Goal: Transaction & Acquisition: Purchase product/service

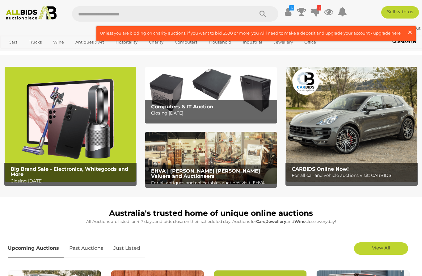
click at [410, 31] on span "×" at bounding box center [410, 32] width 6 height 12
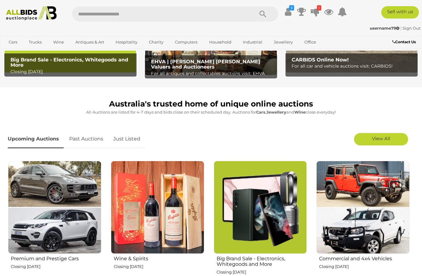
scroll to position [175, 0]
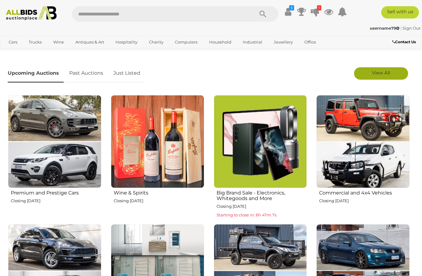
click at [394, 78] on link "View All" at bounding box center [381, 73] width 54 height 12
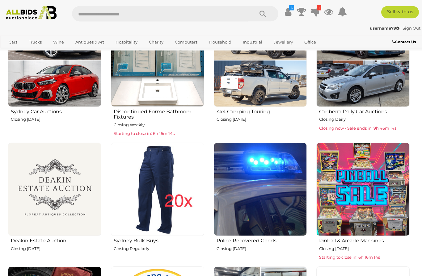
scroll to position [388, 0]
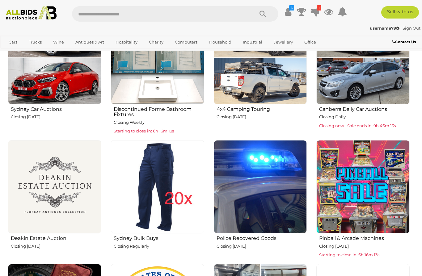
click at [153, 199] on img at bounding box center [157, 186] width 93 height 93
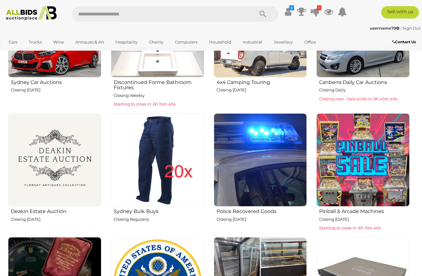
click at [269, 169] on img at bounding box center [260, 159] width 93 height 93
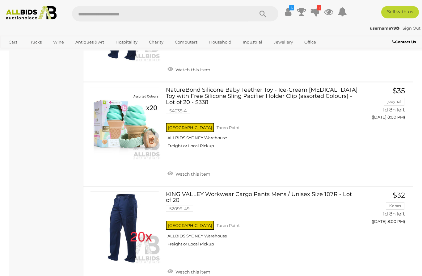
scroll to position [1273, 0]
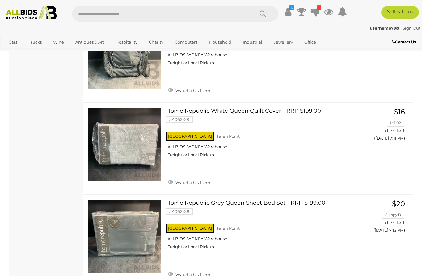
scroll to position [1103, 0]
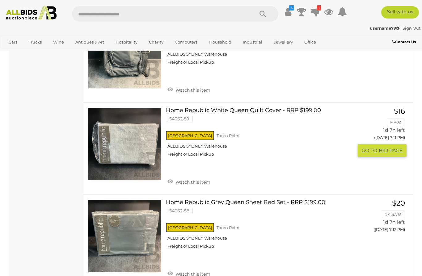
click at [135, 137] on link at bounding box center [124, 143] width 73 height 73
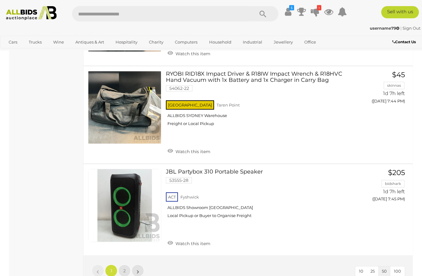
scroll to position [4573, 0]
click at [126, 265] on link "2" at bounding box center [124, 271] width 12 height 12
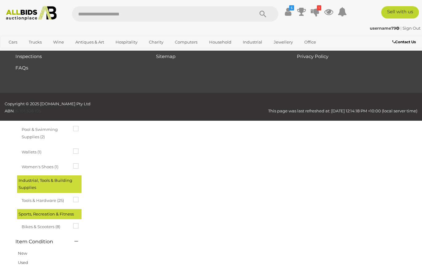
scroll to position [94, 0]
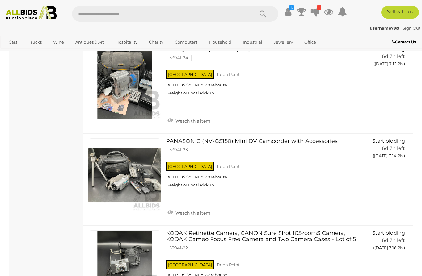
scroll to position [4095, 0]
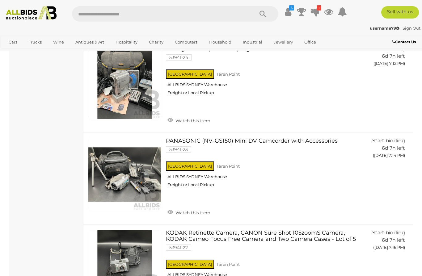
click at [38, 13] on img at bounding box center [31, 13] width 56 height 14
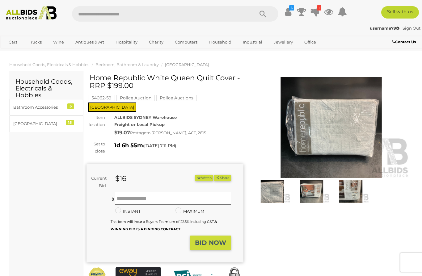
click at [337, 144] on img at bounding box center [331, 127] width 157 height 101
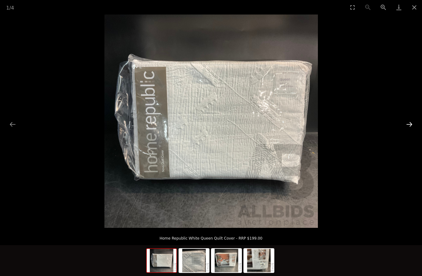
click at [404, 128] on button "Next slide" at bounding box center [409, 124] width 13 height 12
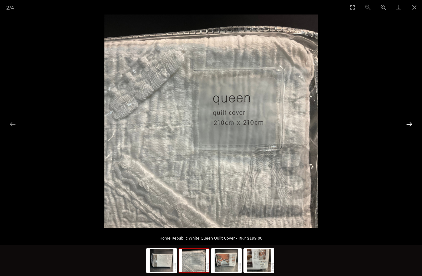
click at [408, 126] on button "Next slide" at bounding box center [409, 124] width 13 height 12
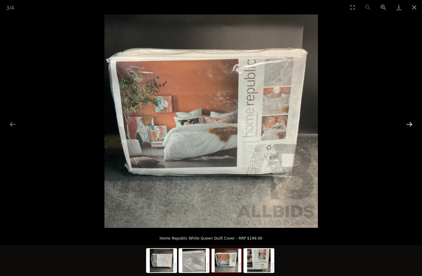
click at [404, 127] on button "Next slide" at bounding box center [409, 124] width 13 height 12
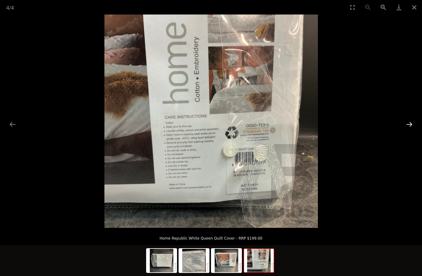
click at [406, 128] on button "Next slide" at bounding box center [409, 124] width 13 height 12
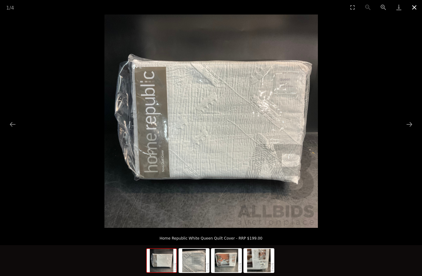
click at [411, 9] on button "Close gallery" at bounding box center [413, 7] width 15 height 15
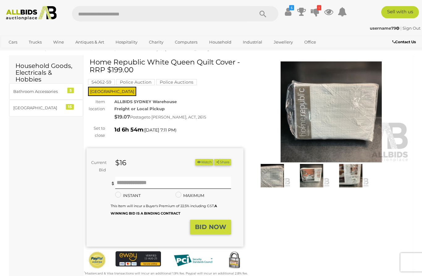
scroll to position [16, 0]
click at [313, 179] on img at bounding box center [311, 175] width 36 height 23
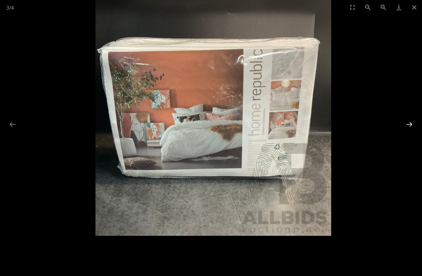
click at [410, 130] on button "Next slide" at bounding box center [409, 124] width 13 height 12
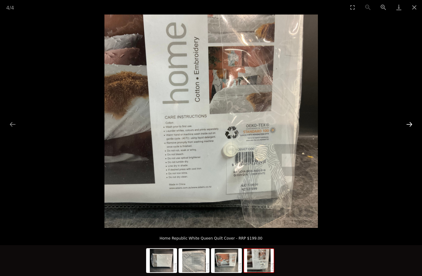
click at [409, 130] on button "Next slide" at bounding box center [409, 124] width 13 height 12
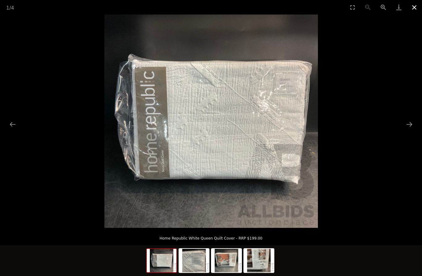
click at [414, 6] on button "Close gallery" at bounding box center [413, 7] width 15 height 15
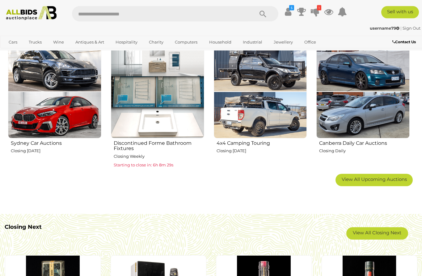
scroll to position [354, 0]
click at [375, 180] on span "View All Upcoming Auctions" at bounding box center [373, 179] width 65 height 6
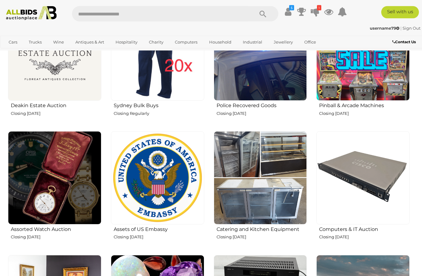
scroll to position [521, 0]
click at [174, 198] on img at bounding box center [157, 177] width 93 height 93
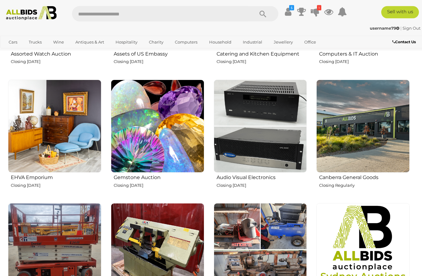
scroll to position [696, 0]
click at [271, 141] on img at bounding box center [260, 126] width 93 height 93
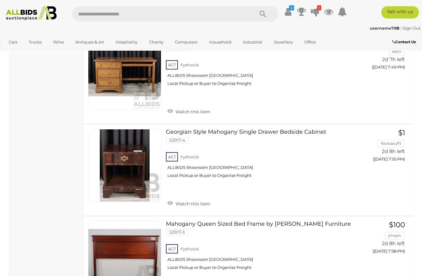
scroll to position [1961, 0]
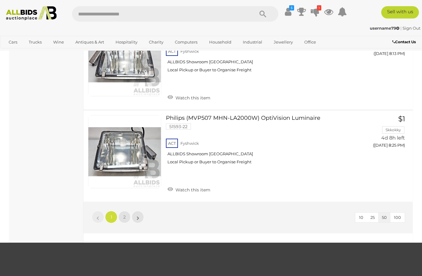
scroll to position [4522, 0]
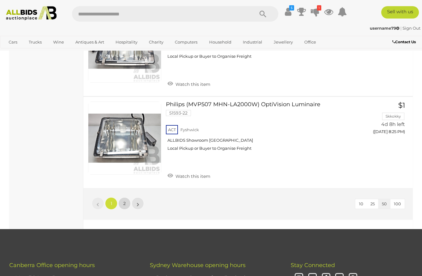
click at [120, 197] on link "2" at bounding box center [124, 203] width 12 height 12
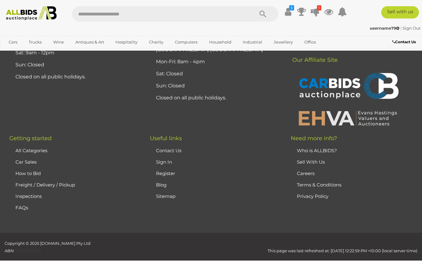
scroll to position [31, 0]
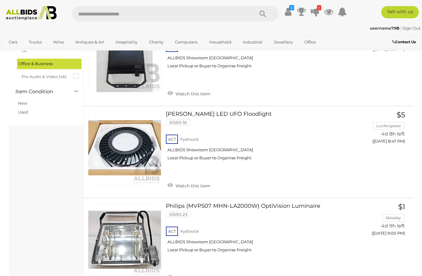
scroll to position [172, 0]
click at [133, 151] on link at bounding box center [124, 147] width 73 height 73
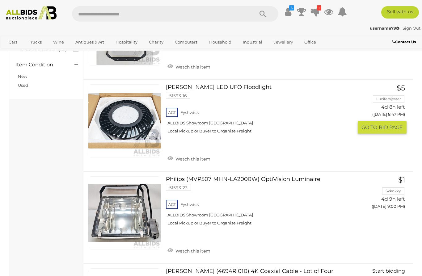
click at [390, 128] on span "BID PAGE" at bounding box center [390, 127] width 24 height 6
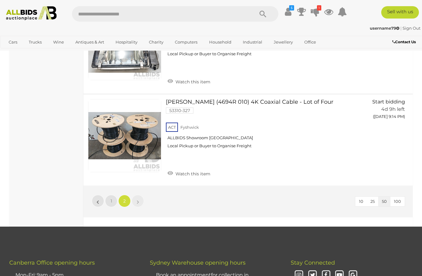
scroll to position [366, 0]
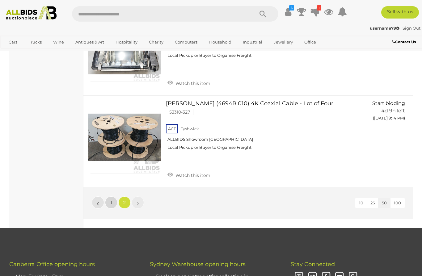
click at [109, 202] on link "1" at bounding box center [111, 202] width 12 height 12
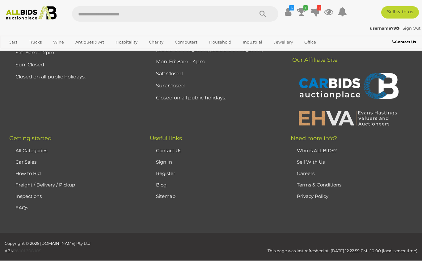
scroll to position [31, 0]
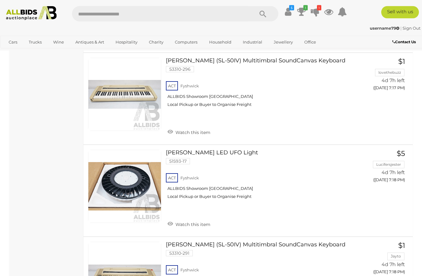
scroll to position [3003, 0]
click at [128, 177] on link at bounding box center [124, 186] width 73 height 73
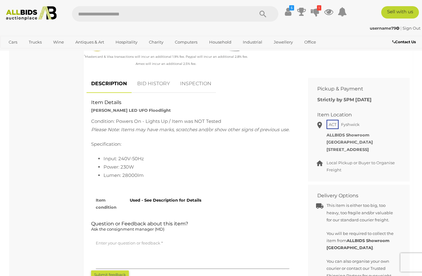
scroll to position [233, 0]
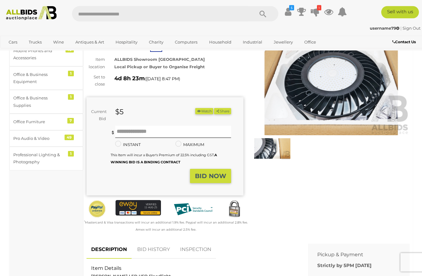
click at [345, 100] on img at bounding box center [331, 85] width 157 height 101
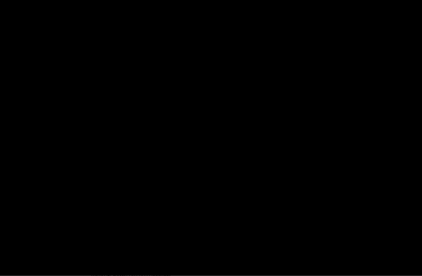
scroll to position [43, 0]
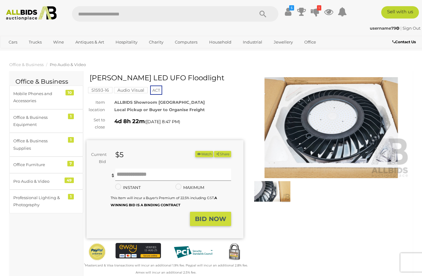
click at [192, 179] on input "text" at bounding box center [173, 175] width 116 height 12
type input "**"
click at [220, 217] on strong "BID NOW" at bounding box center [210, 218] width 31 height 7
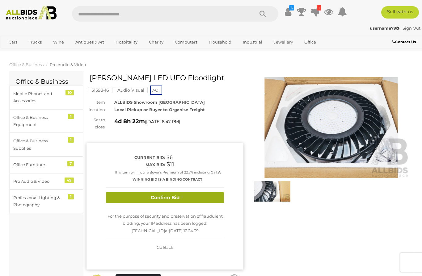
click at [213, 192] on button "Confirm Bid" at bounding box center [165, 197] width 118 height 11
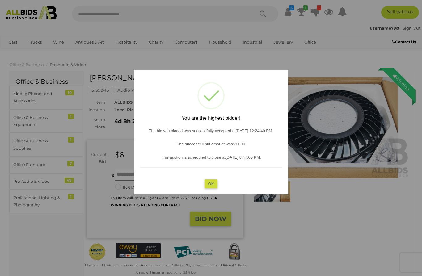
click at [211, 183] on button "OK" at bounding box center [210, 183] width 13 height 9
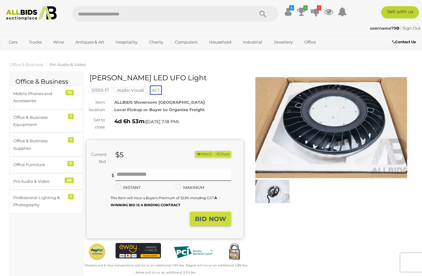
click at [271, 196] on img at bounding box center [272, 191] width 36 height 23
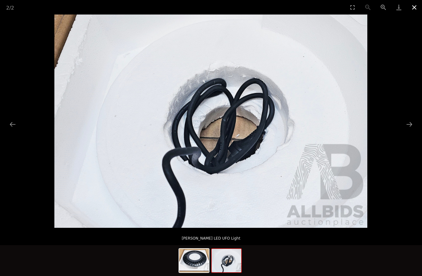
click at [418, 7] on button "Close gallery" at bounding box center [413, 7] width 15 height 15
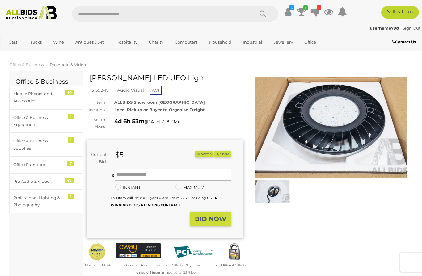
click at [193, 173] on input "text" at bounding box center [173, 175] width 116 height 12
type input "**"
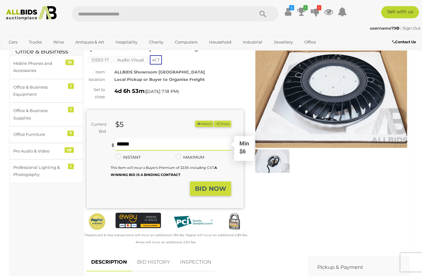
scroll to position [56, 0]
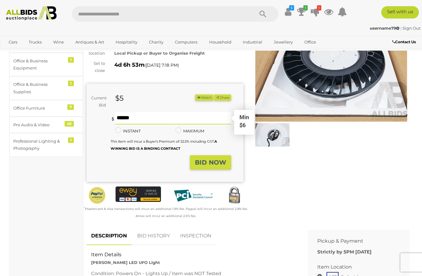
click at [214, 163] on strong "BID NOW" at bounding box center [210, 162] width 31 height 7
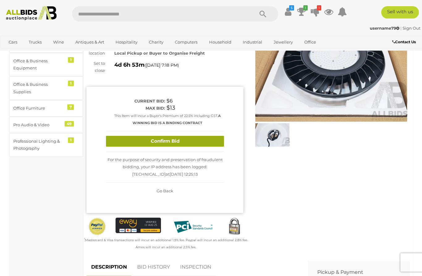
click at [211, 139] on button "Confirm Bid" at bounding box center [165, 141] width 118 height 11
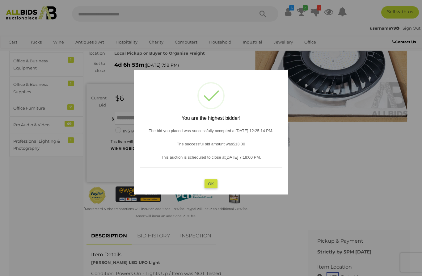
click at [213, 188] on button "OK" at bounding box center [210, 183] width 13 height 9
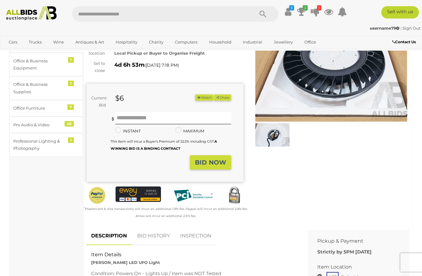
click at [32, 9] on img at bounding box center [31, 13] width 56 height 14
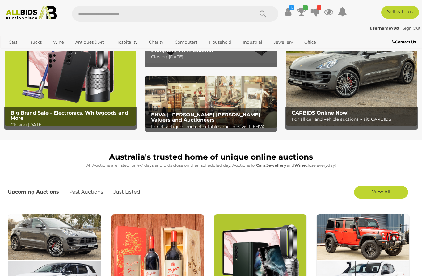
scroll to position [123, 0]
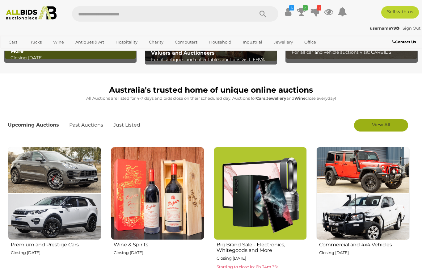
click at [388, 126] on span "View All" at bounding box center [381, 125] width 18 height 6
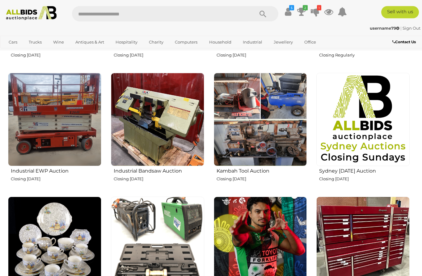
scroll to position [826, 0]
click at [280, 148] on img at bounding box center [260, 119] width 93 height 93
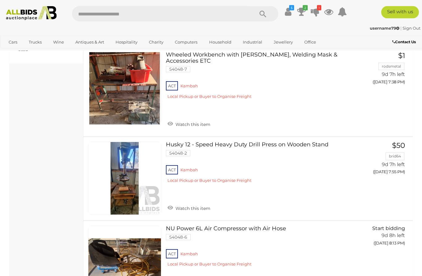
scroll to position [215, 0]
click at [123, 199] on img at bounding box center [124, 178] width 73 height 73
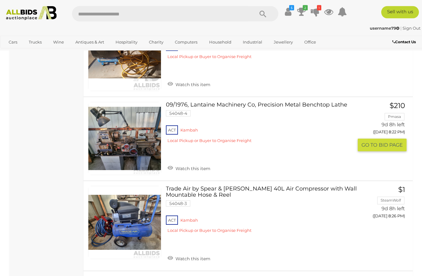
scroll to position [422, 0]
click at [138, 152] on img at bounding box center [124, 138] width 73 height 73
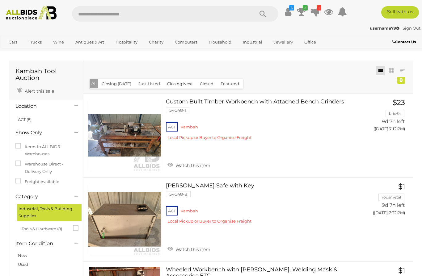
scroll to position [449, 0]
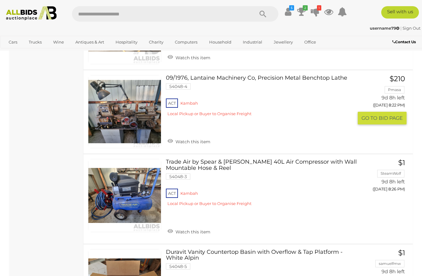
click at [35, 14] on img at bounding box center [31, 13] width 56 height 14
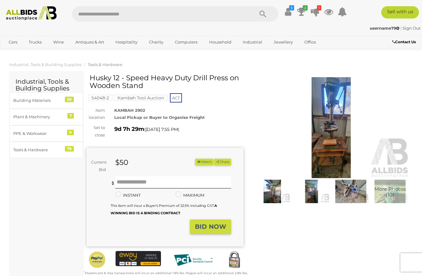
click at [331, 138] on img at bounding box center [331, 127] width 157 height 101
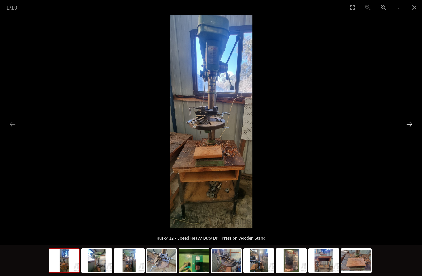
click at [406, 127] on button "Next slide" at bounding box center [409, 124] width 13 height 12
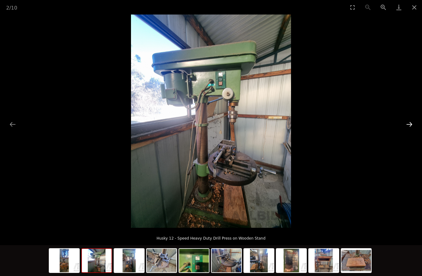
click at [410, 129] on button "Next slide" at bounding box center [409, 124] width 13 height 12
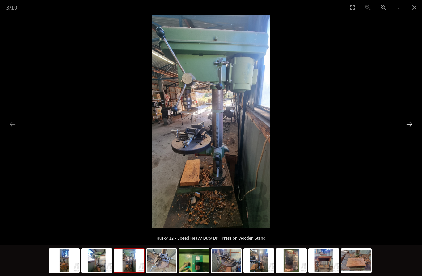
click at [407, 128] on button "Next slide" at bounding box center [409, 124] width 13 height 12
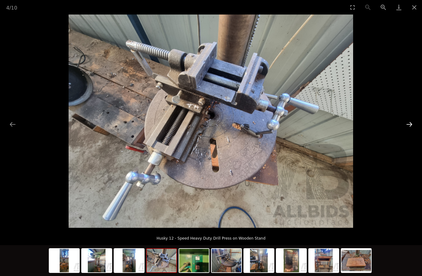
click at [410, 128] on button "Next slide" at bounding box center [409, 124] width 13 height 12
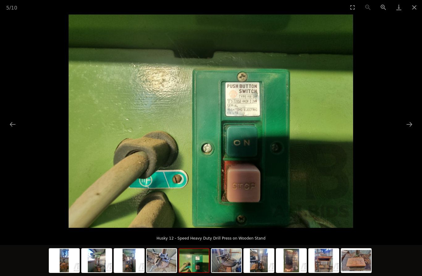
click at [408, 130] on picture at bounding box center [211, 121] width 422 height 213
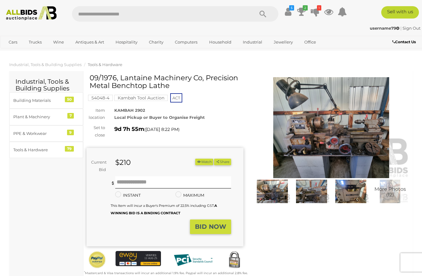
click at [332, 146] on img at bounding box center [331, 127] width 157 height 101
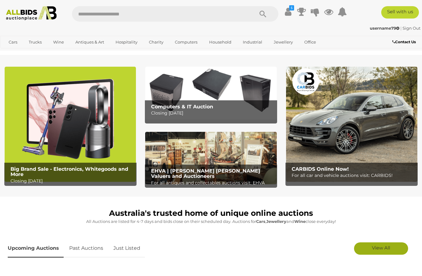
click at [392, 250] on link "View All" at bounding box center [381, 248] width 54 height 12
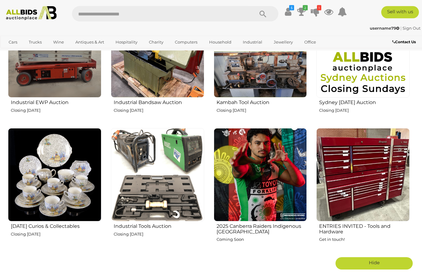
scroll to position [895, 0]
click at [164, 194] on img at bounding box center [157, 174] width 93 height 93
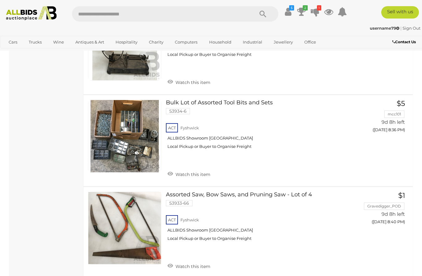
scroll to position [2061, 0]
